Goal: Information Seeking & Learning: Learn about a topic

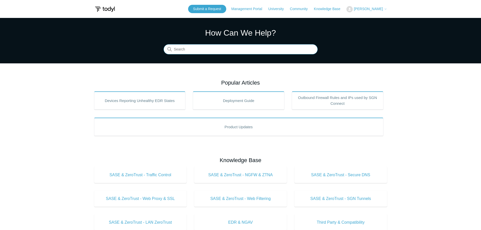
click at [260, 52] on input "Search" at bounding box center [241, 49] width 154 height 10
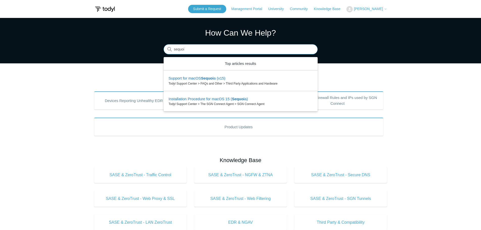
type input "sequoia"
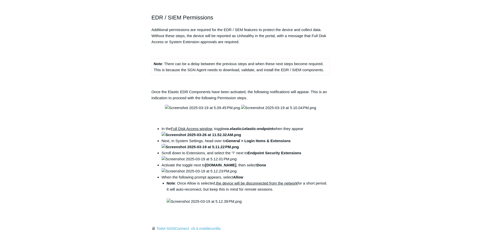
scroll to position [606, 0]
